Goal: Task Accomplishment & Management: Use online tool/utility

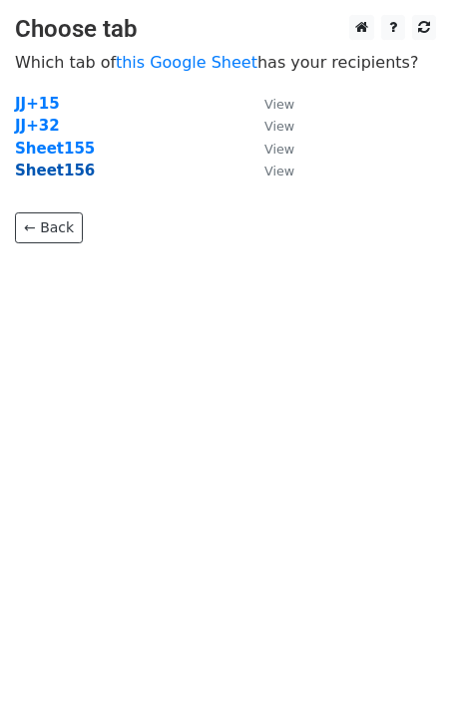
click at [58, 176] on strong "Sheet156" at bounding box center [55, 171] width 80 height 18
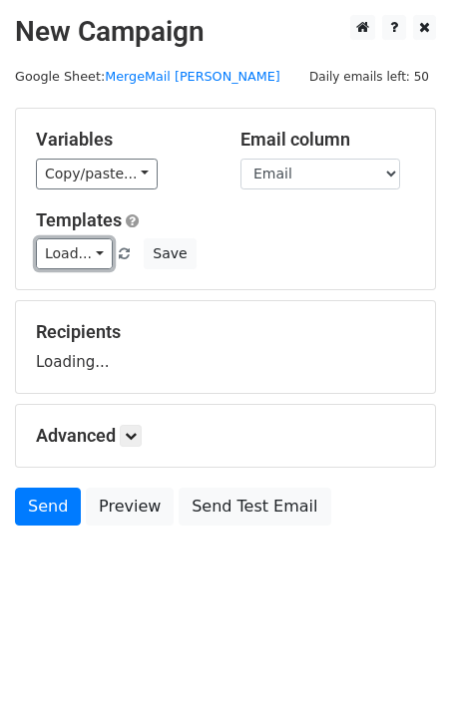
click at [69, 253] on link "Load..." at bounding box center [74, 253] width 77 height 31
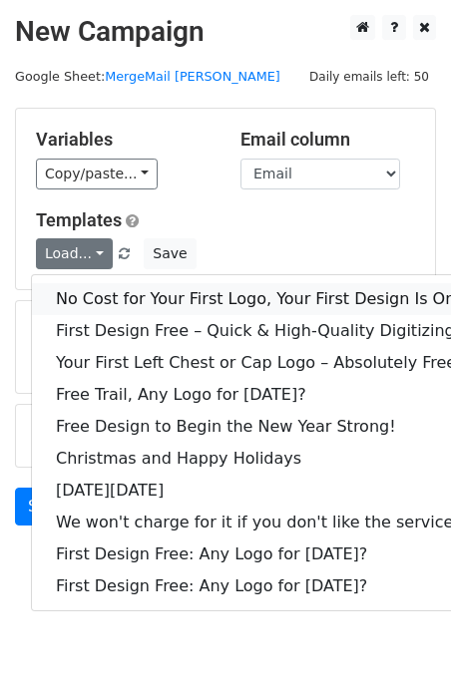
click at [101, 295] on link "No Cost for Your First Logo, Your First Design Is On Us!" at bounding box center [271, 299] width 479 height 32
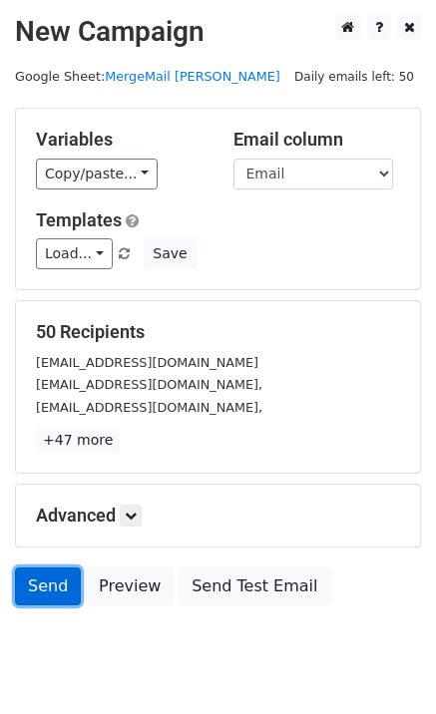
click at [35, 587] on link "Send" at bounding box center [48, 586] width 66 height 38
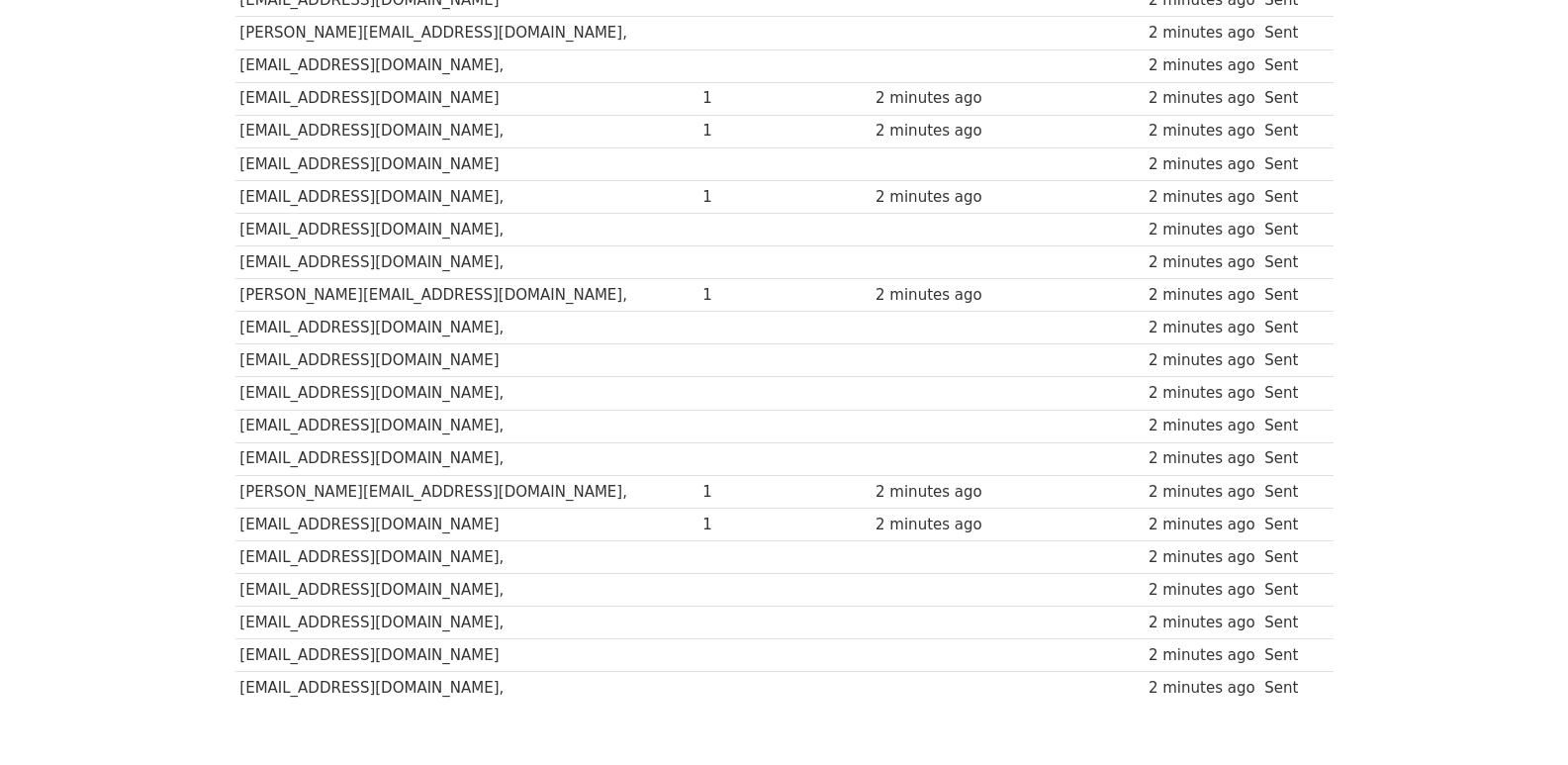
scroll to position [1377, 0]
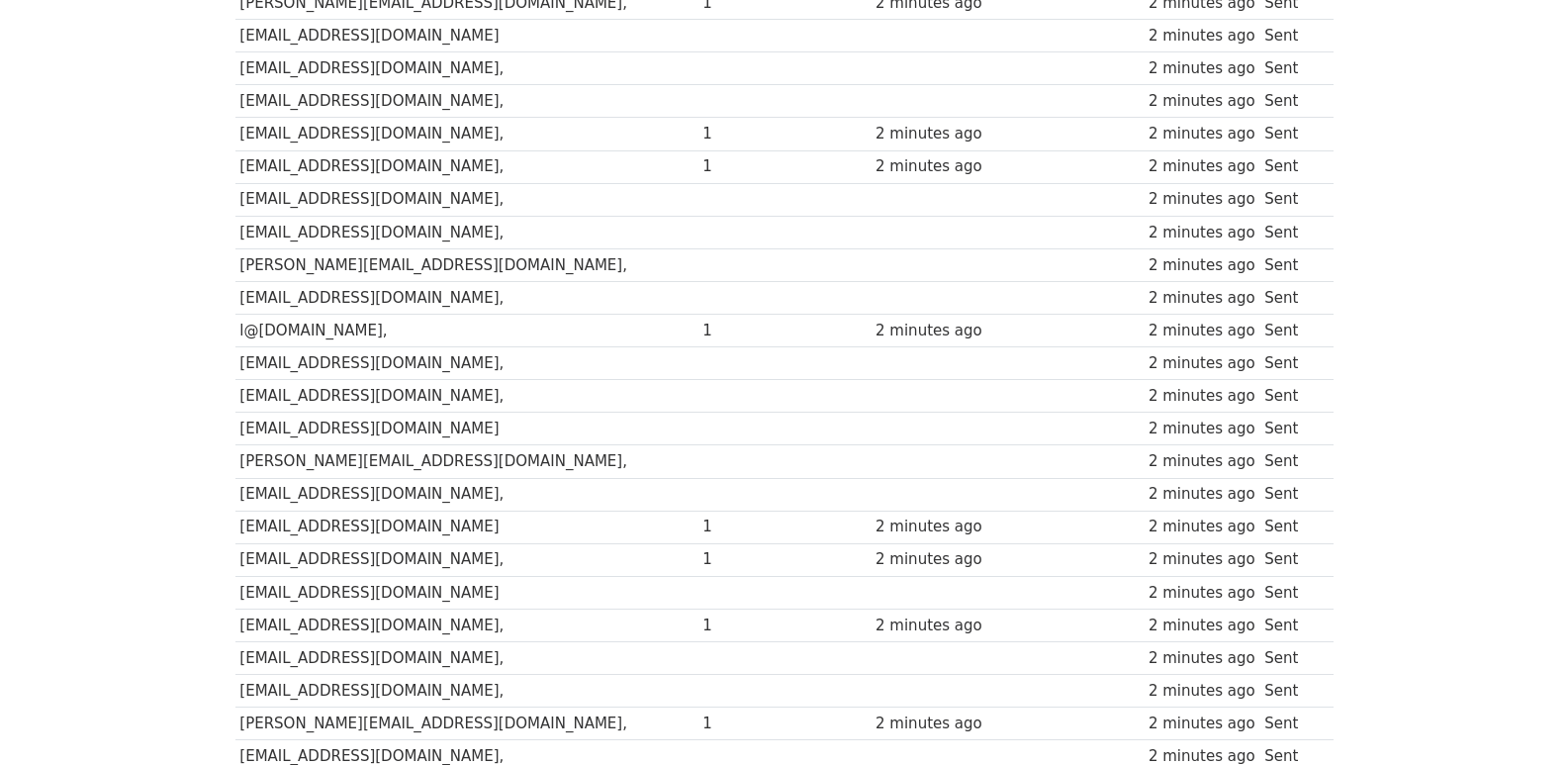
scroll to position [585, 0]
